Goal: Information Seeking & Learning: Compare options

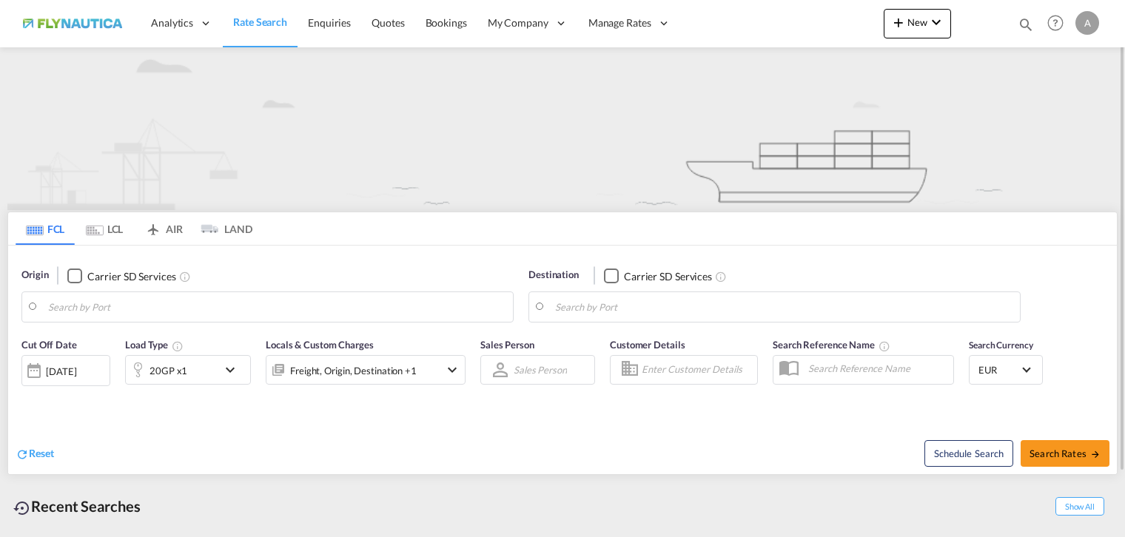
click at [120, 224] on md-tab-item "LCL" at bounding box center [104, 228] width 59 height 33
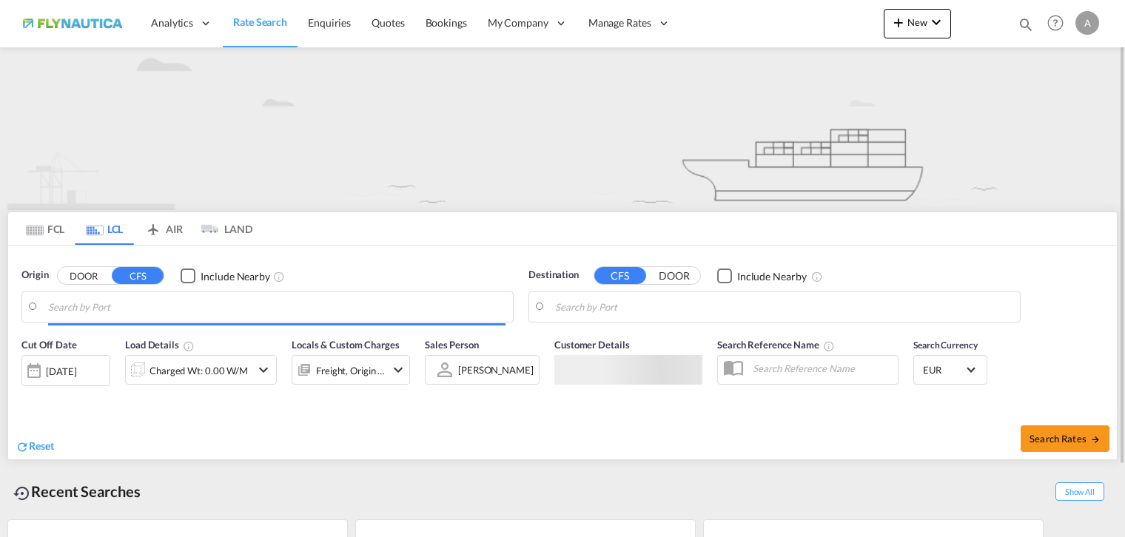
click at [92, 299] on input "Search by Port" at bounding box center [276, 307] width 457 height 22
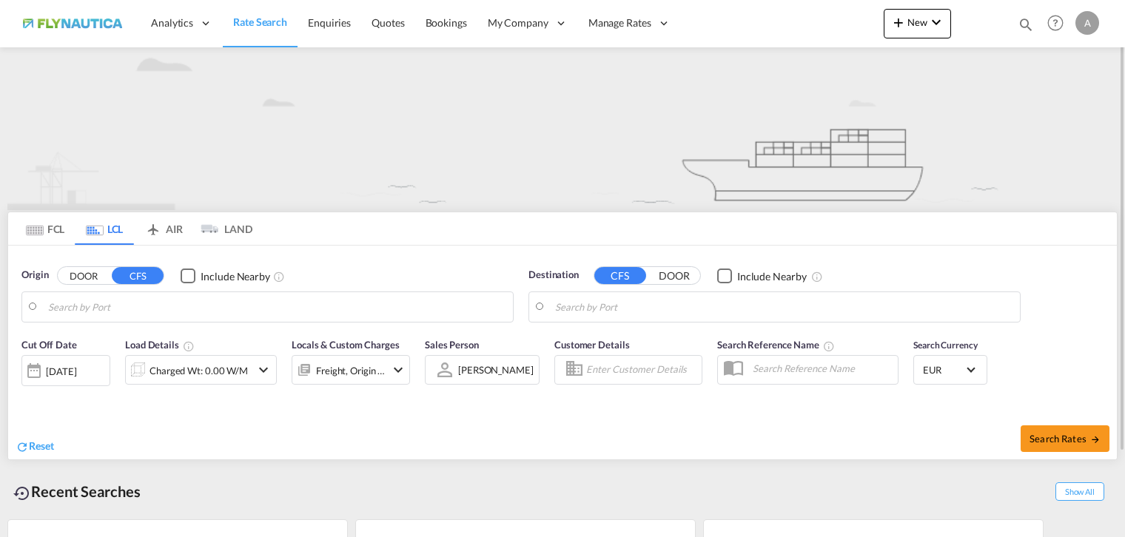
click at [82, 272] on button "DOOR" at bounding box center [84, 276] width 52 height 17
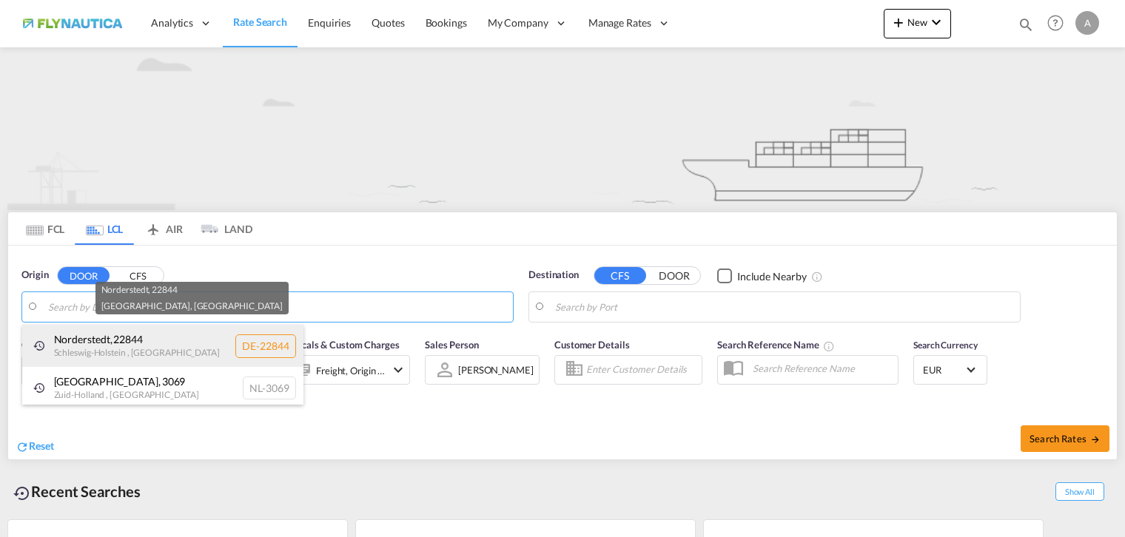
click at [100, 354] on div "[GEOGRAPHIC_DATA] , 22844 [GEOGRAPHIC_DATA] , [GEOGRAPHIC_DATA] DE-22844" at bounding box center [162, 346] width 281 height 42
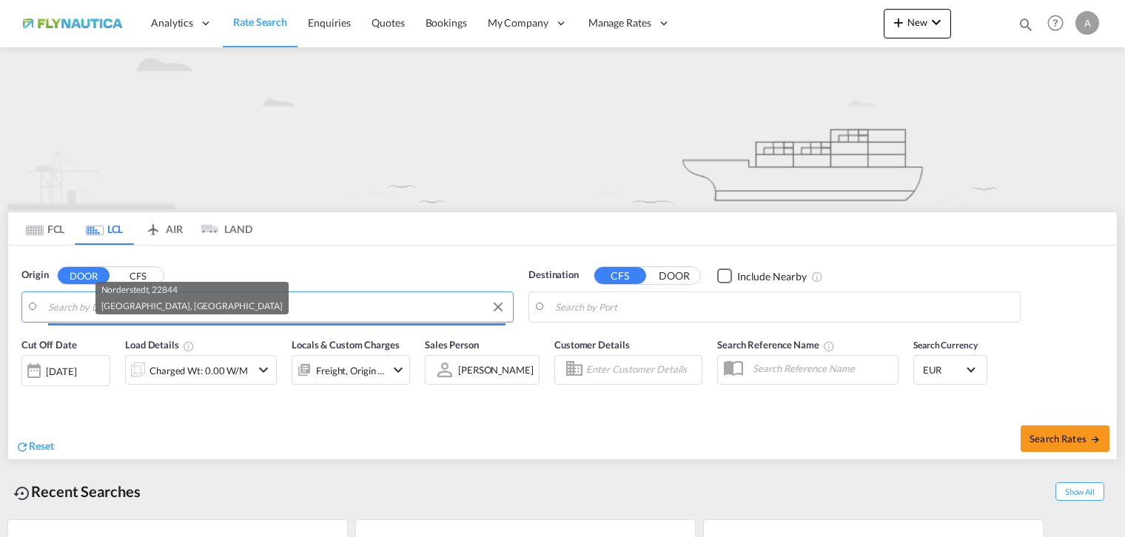
type input "DE-22844, [GEOGRAPHIC_DATA], [GEOGRAPHIC_DATA]"
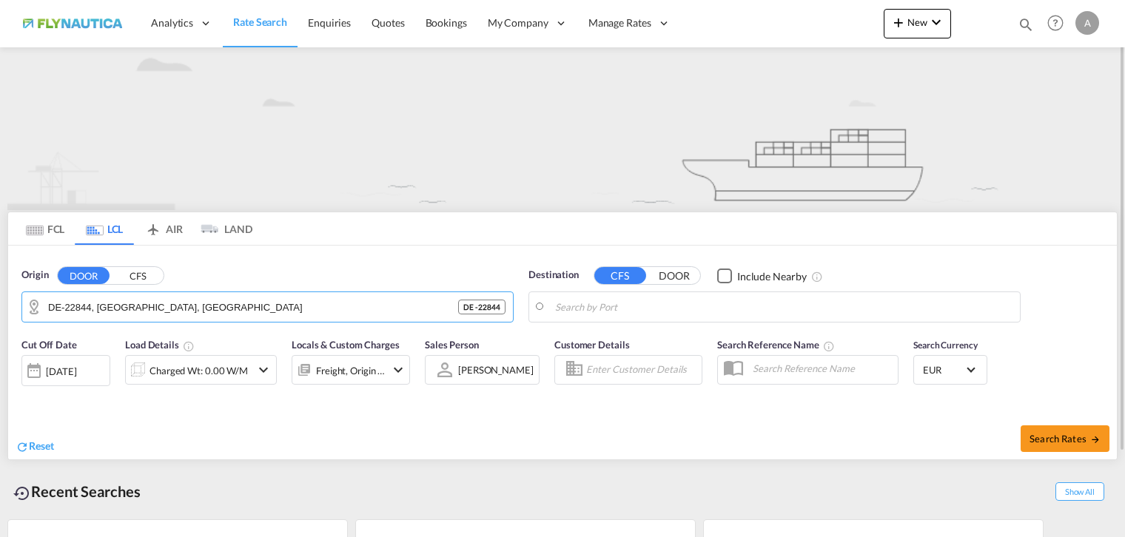
click at [667, 309] on body "Analytics Reports Dashboard Rate Search Enquiries Quotes Bookings" at bounding box center [562, 268] width 1125 height 537
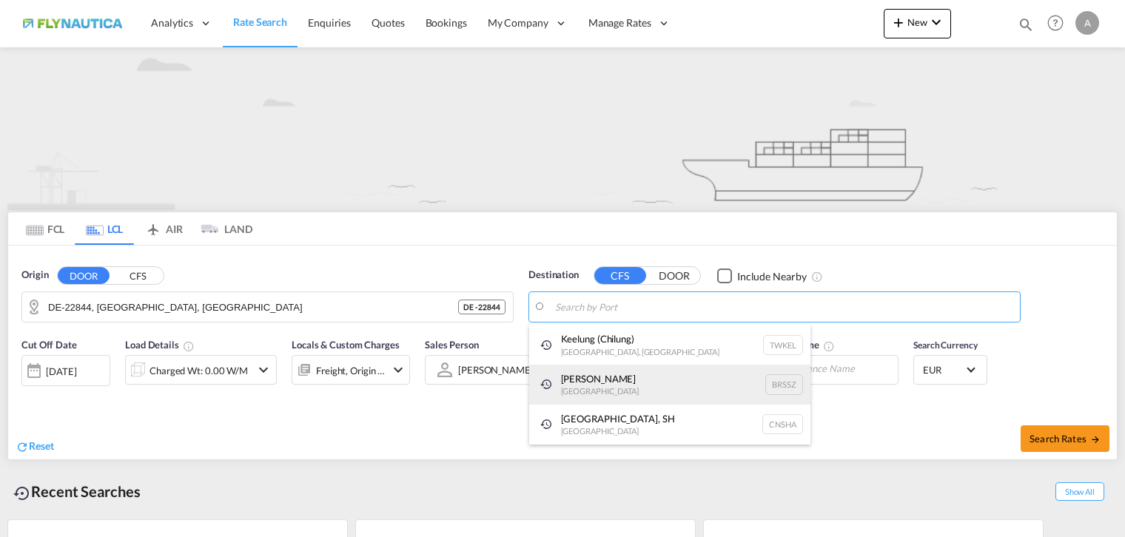
click at [627, 387] on div "[PERSON_NAME] [GEOGRAPHIC_DATA] BRSSZ" at bounding box center [669, 385] width 281 height 40
type input "Santos, BRSSZ"
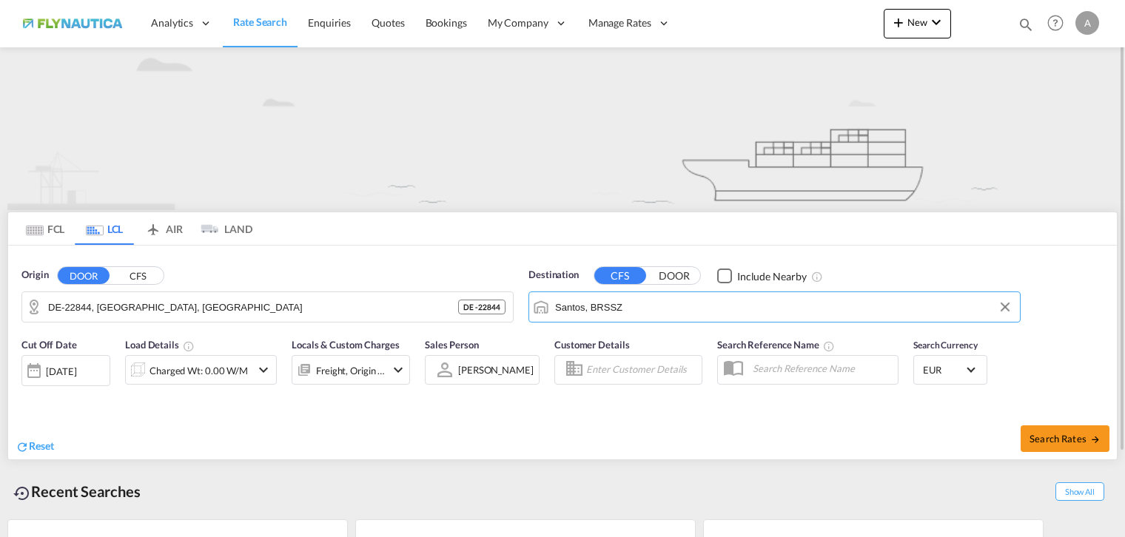
click at [186, 368] on div "Charged Wt: 0.00 W/M" at bounding box center [198, 370] width 98 height 21
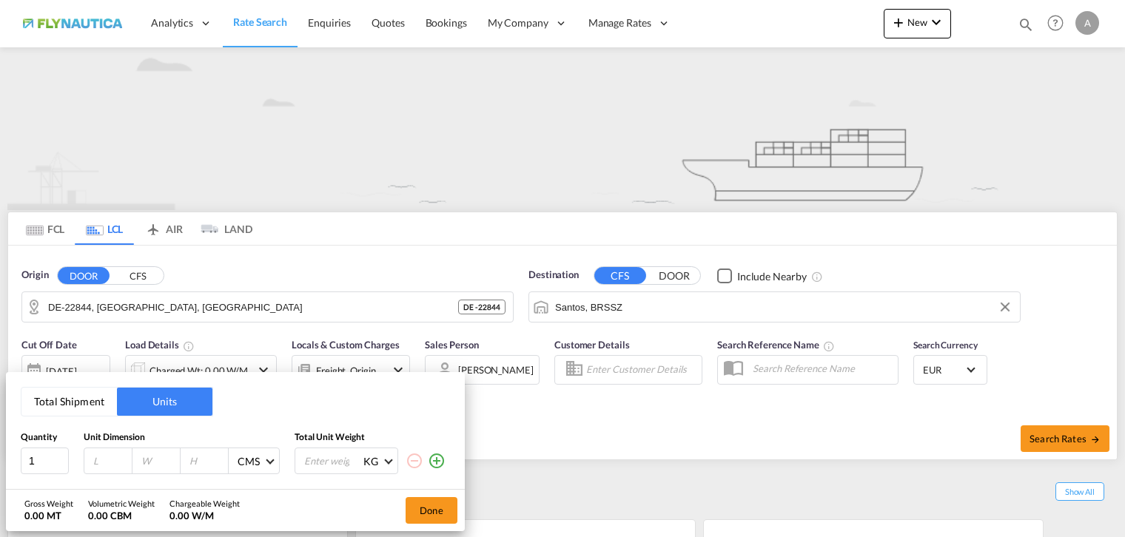
click at [107, 459] on input "number" at bounding box center [112, 460] width 40 height 13
type input "120"
type input "80"
type input "100"
type input "150"
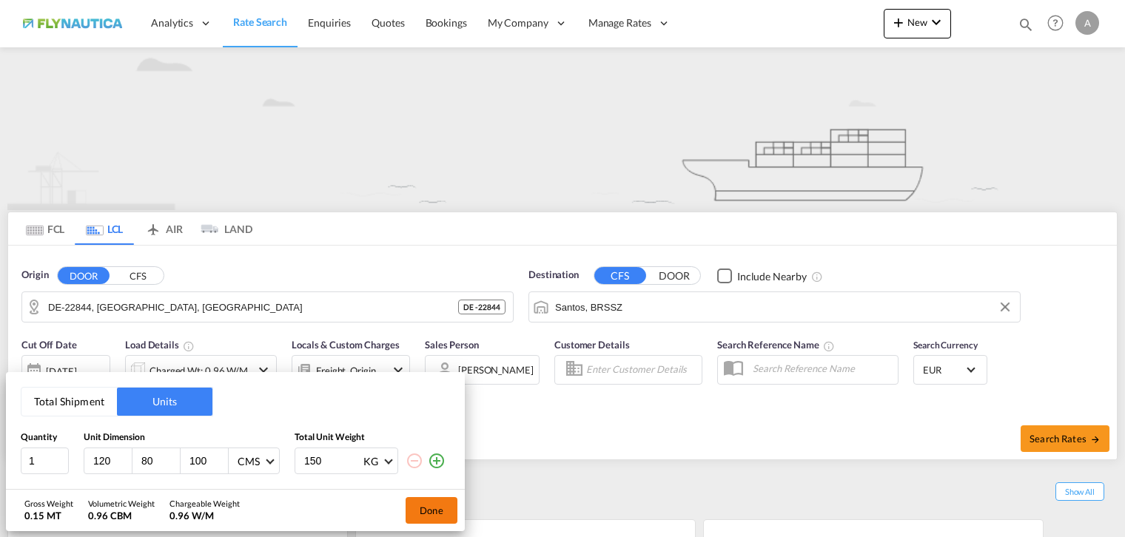
drag, startPoint x: 439, startPoint y: 516, endPoint x: 508, endPoint y: 514, distance: 68.8
click at [440, 516] on button "Done" at bounding box center [431, 510] width 52 height 27
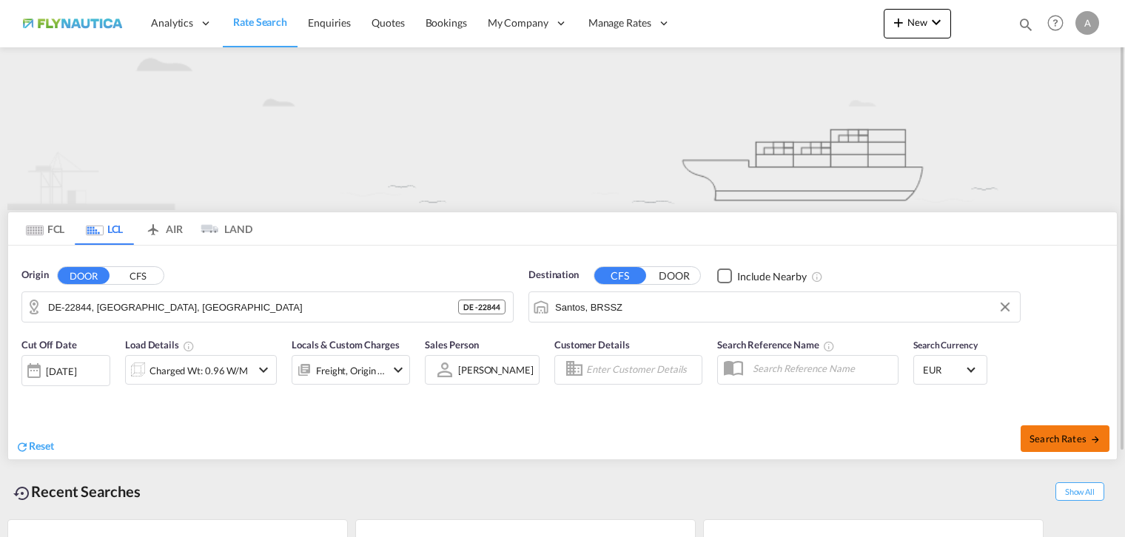
click at [1038, 443] on button "Search Rates" at bounding box center [1064, 438] width 89 height 27
type input "22844 to BRSSZ / [DATE]"
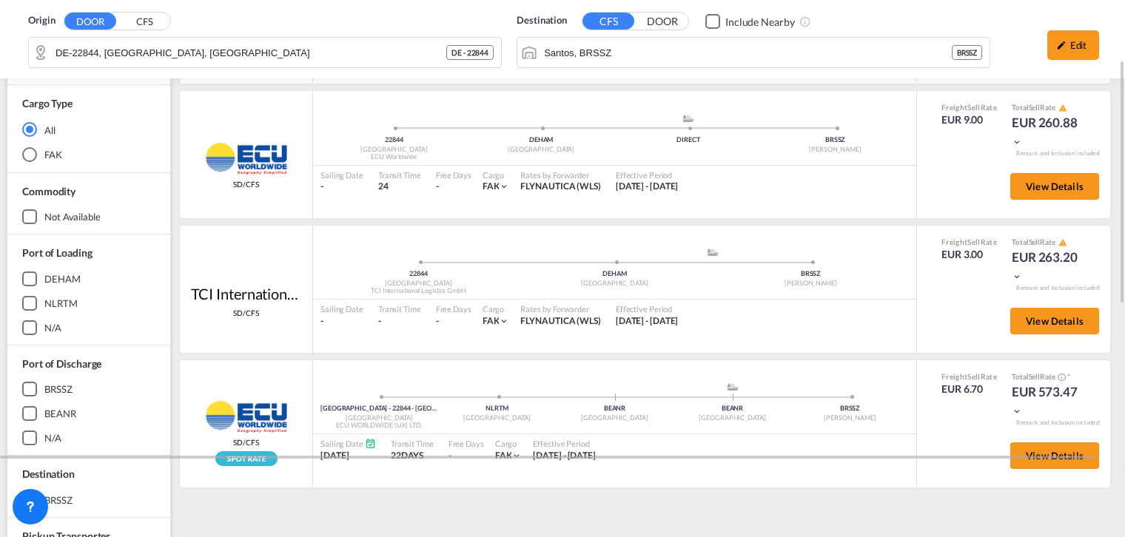
scroll to position [296, 0]
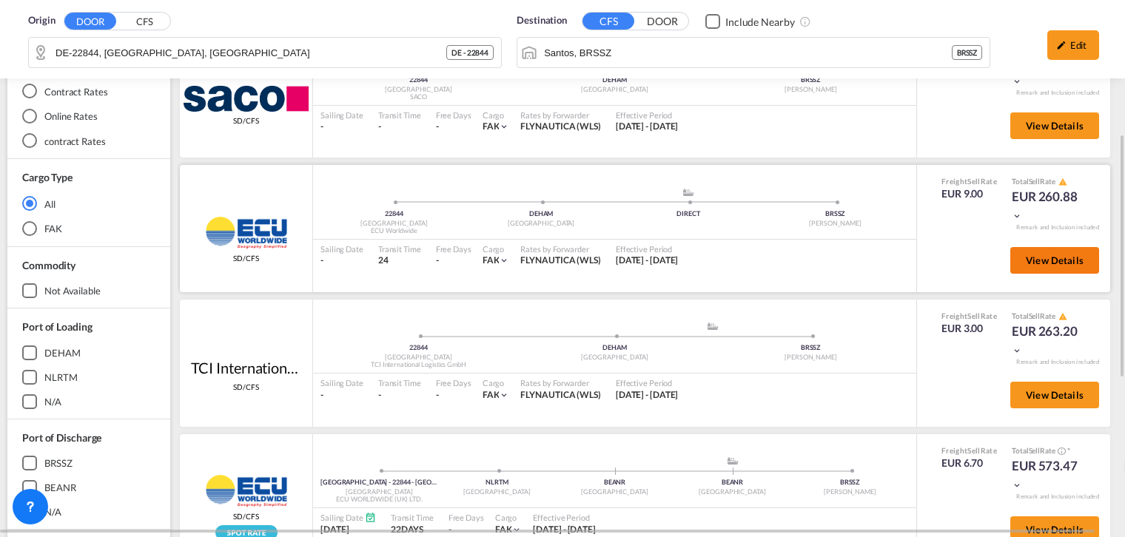
click at [1045, 263] on span "View Details" at bounding box center [1055, 261] width 58 height 12
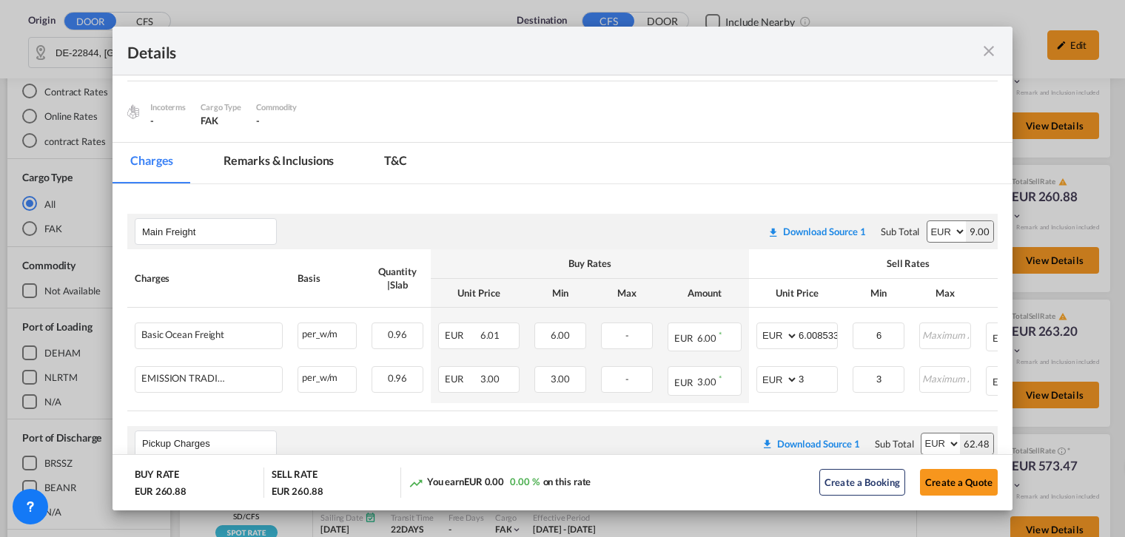
scroll to position [169, 0]
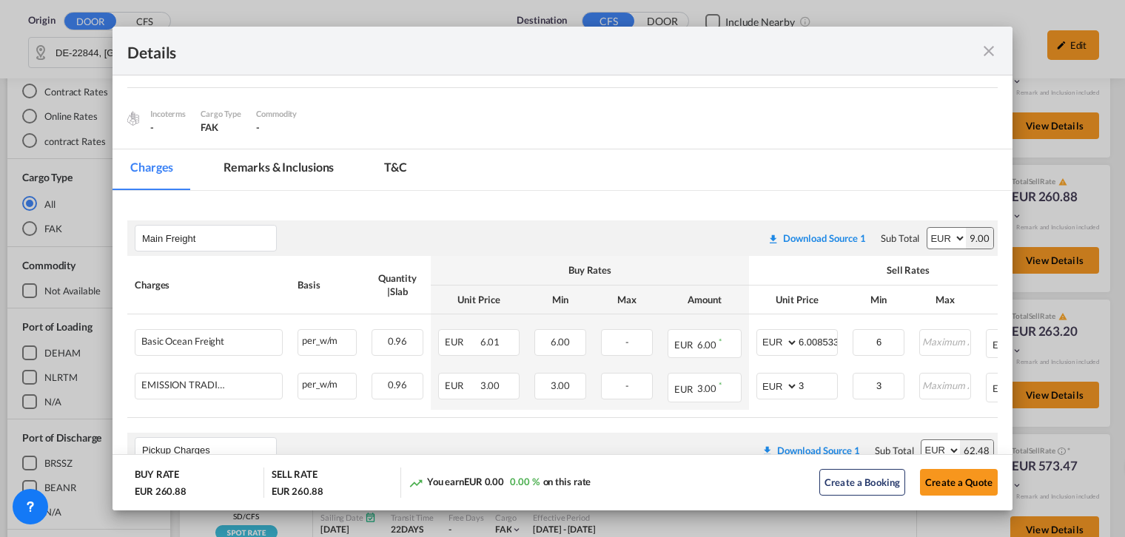
click at [991, 51] on md-icon "icon-close fg-AAA8AD m-0 cursor" at bounding box center [989, 51] width 18 height 18
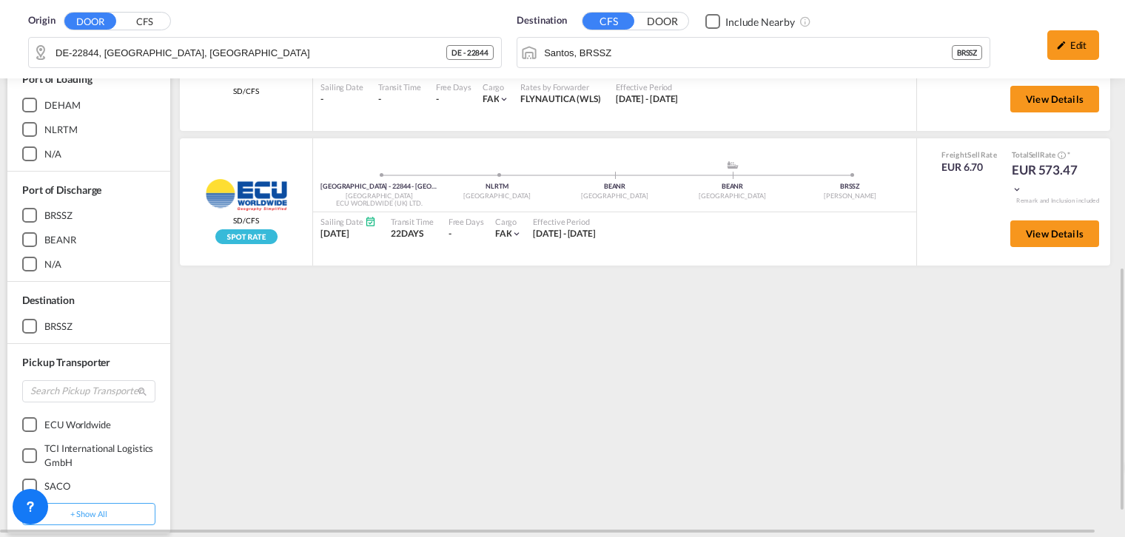
scroll to position [644, 0]
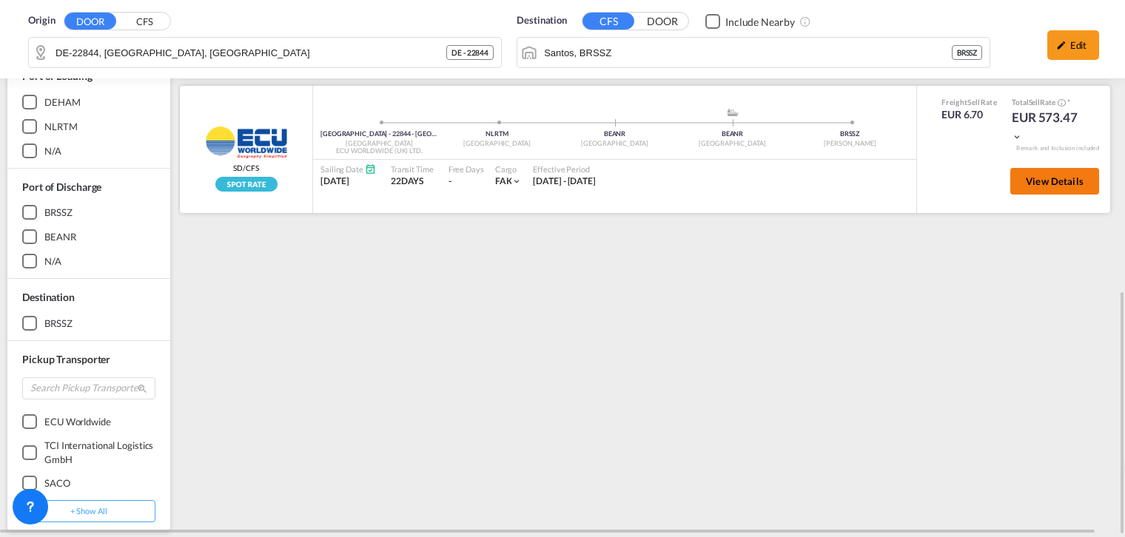
click at [1048, 180] on span "View Details" at bounding box center [1055, 181] width 58 height 12
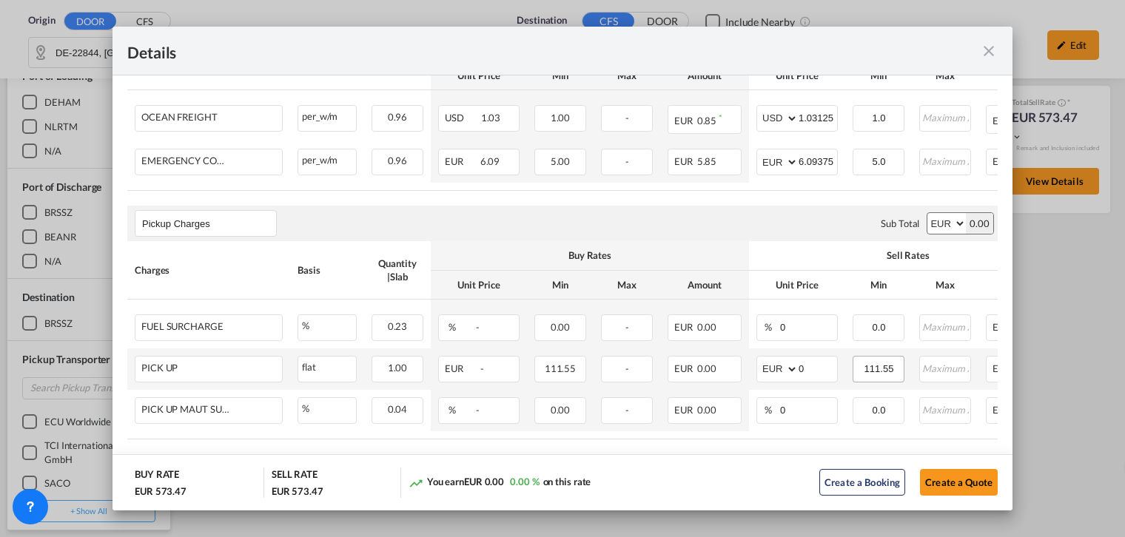
scroll to position [574, 0]
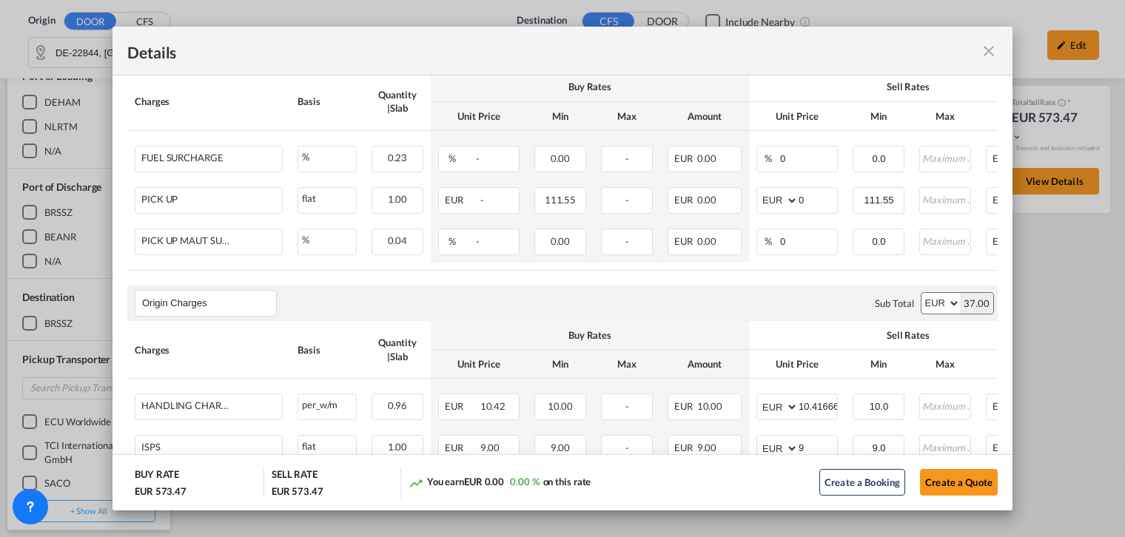
click at [986, 62] on div "Details" at bounding box center [562, 51] width 900 height 49
click at [989, 50] on md-icon "icon-close fg-AAA8AD m-0 cursor" at bounding box center [989, 51] width 18 height 18
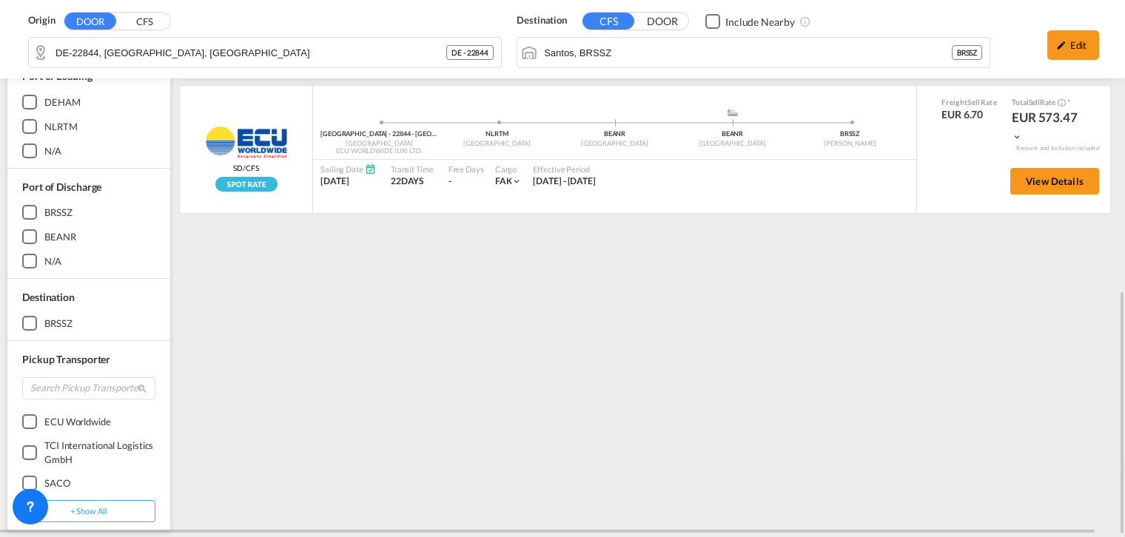
scroll to position [275, 0]
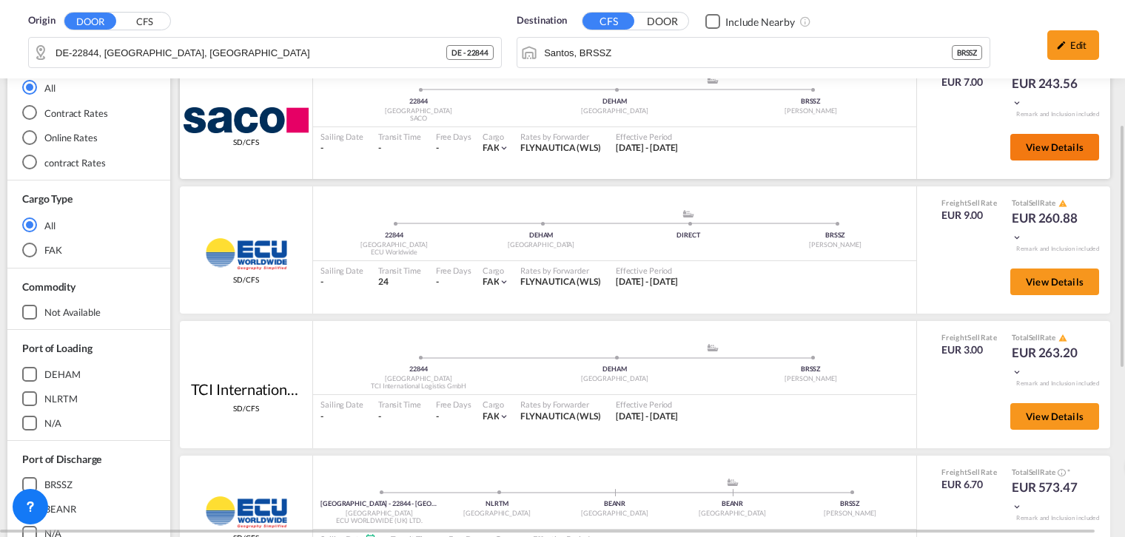
click at [1049, 144] on span "View Details" at bounding box center [1055, 147] width 58 height 12
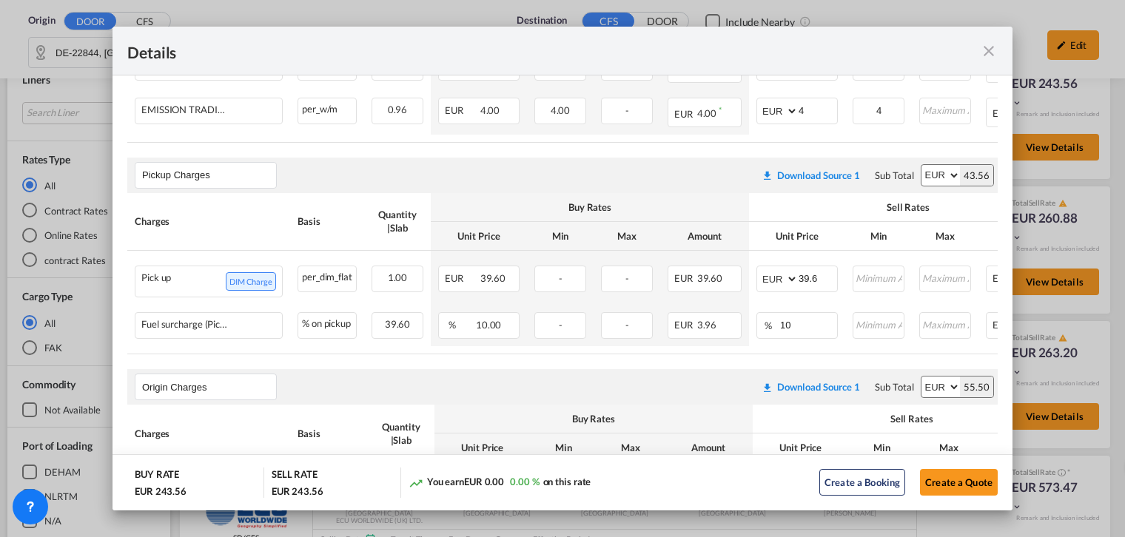
scroll to position [444, 0]
click at [994, 53] on md-icon "icon-close fg-AAA8AD m-0 cursor" at bounding box center [989, 51] width 18 height 18
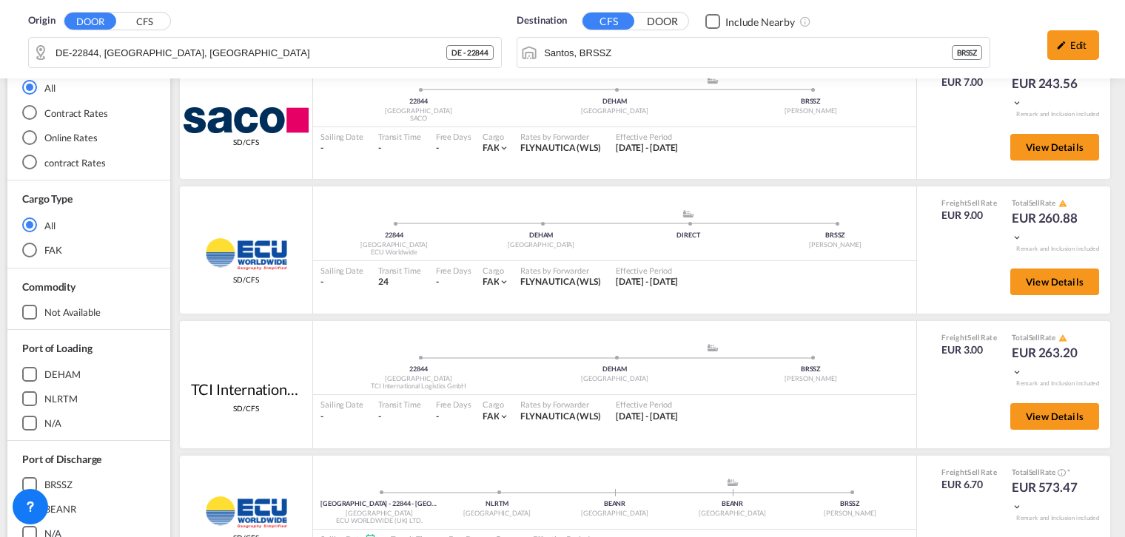
scroll to position [0, 0]
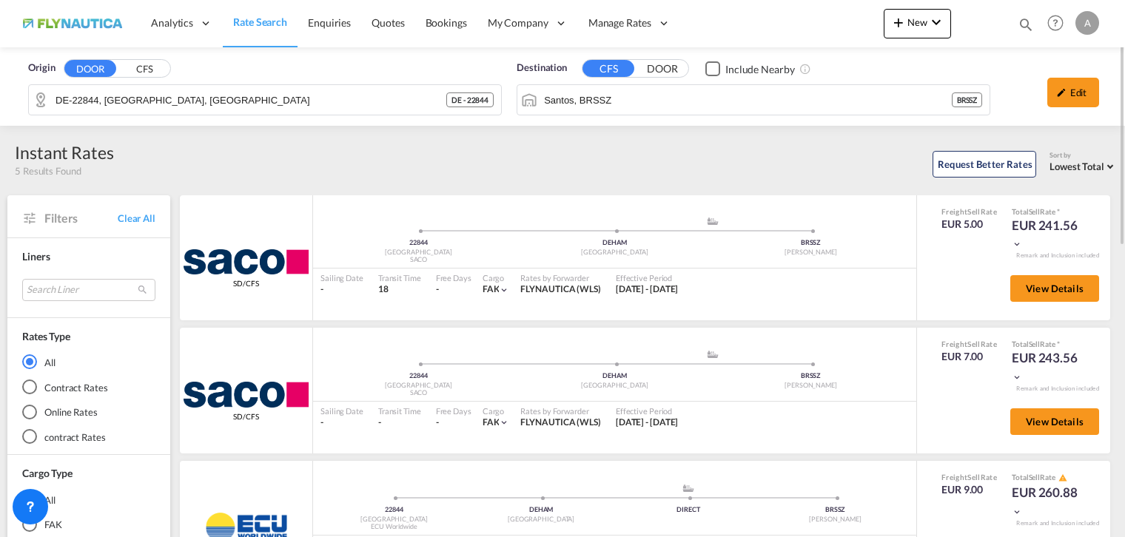
click at [142, 61] on button "CFS" at bounding box center [144, 69] width 52 height 17
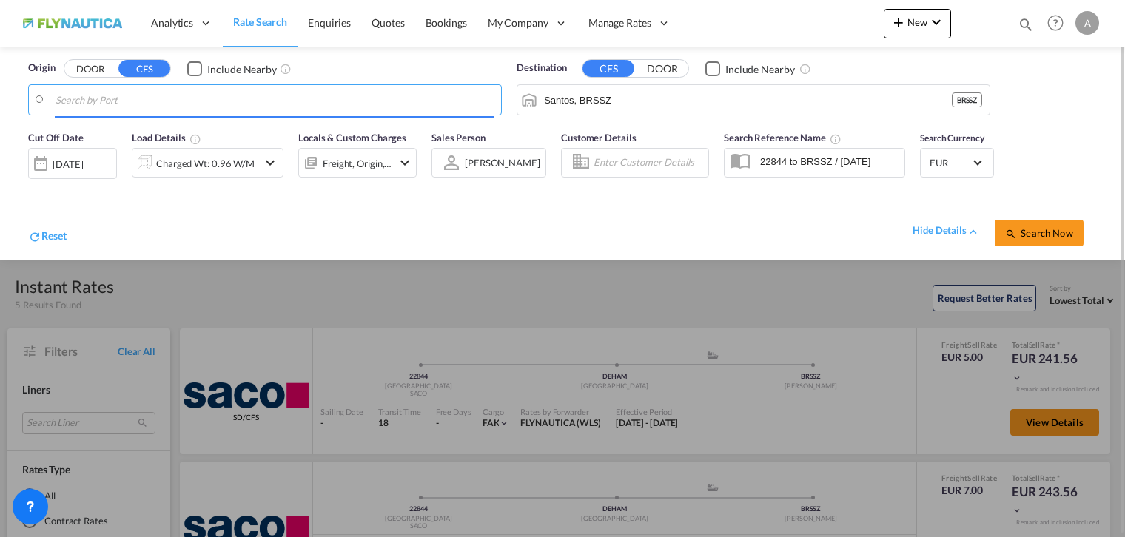
click at [161, 103] on body "Analytics Reports Dashboard Rate Search Enquiries Quotes Bookings" at bounding box center [562, 268] width 1125 height 537
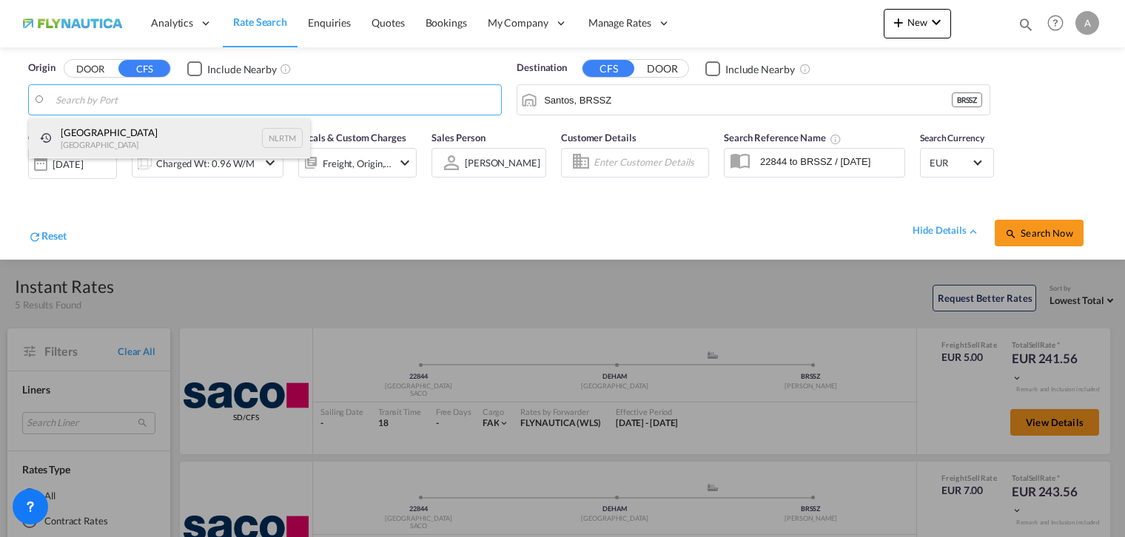
click at [102, 150] on div "[GEOGRAPHIC_DATA] [GEOGRAPHIC_DATA] NLRTM" at bounding box center [169, 138] width 281 height 40
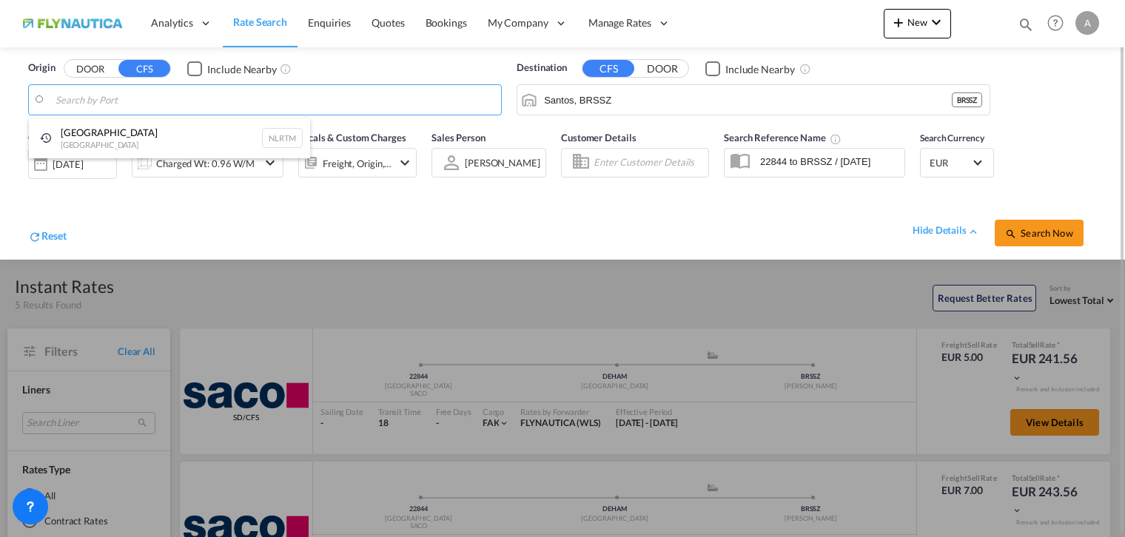
type input "[GEOGRAPHIC_DATA], NLRTM"
drag, startPoint x: 1039, startPoint y: 239, endPoint x: 1030, endPoint y: 242, distance: 9.4
click at [1040, 241] on button "Search Now" at bounding box center [1038, 233] width 89 height 27
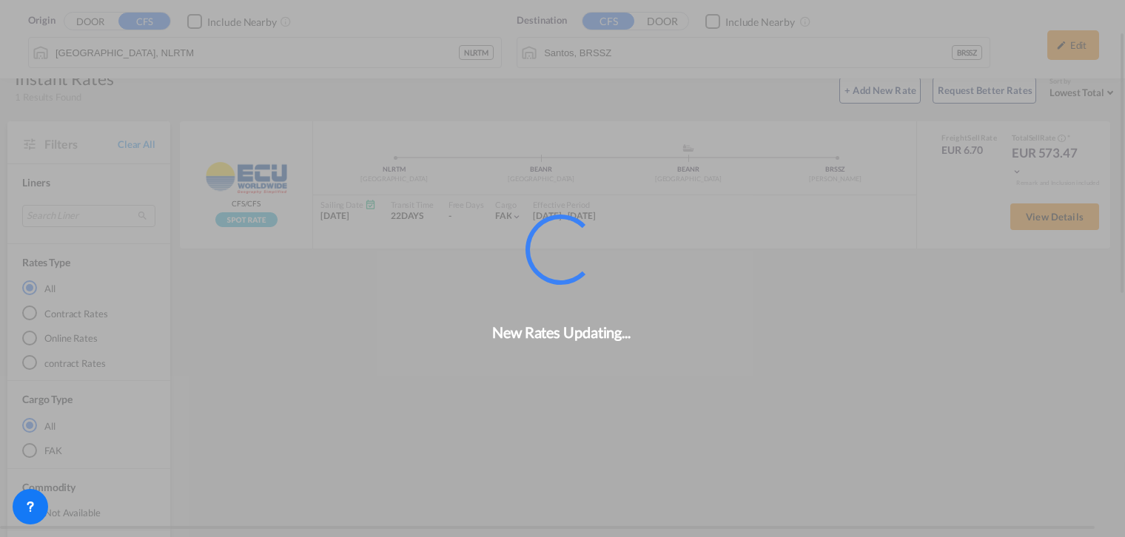
scroll to position [70, 0]
